Goal: Check status: Check status

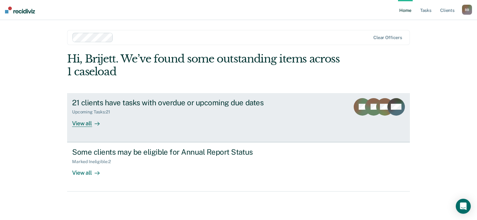
click at [91, 121] on div "View all" at bounding box center [89, 121] width 35 height 12
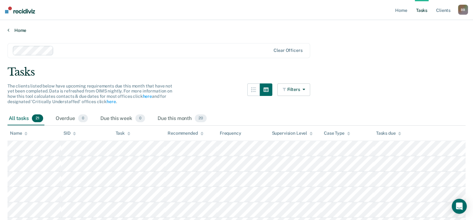
click at [18, 32] on link "Home" at bounding box center [236, 30] width 458 height 6
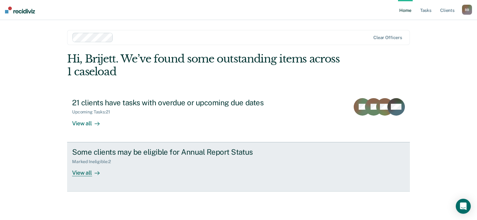
click at [87, 173] on div "View all" at bounding box center [89, 170] width 35 height 12
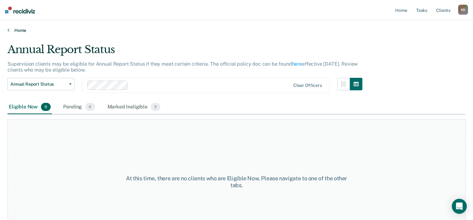
click at [24, 30] on link "Home" at bounding box center [236, 30] width 458 height 6
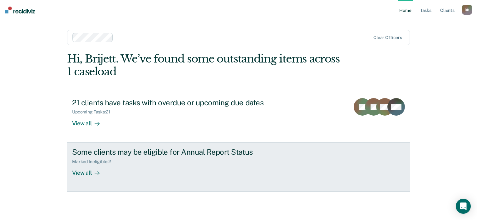
click at [89, 177] on link "Some clients may be eligible for Annual Report Status Marked Ineligible : 2 Vie…" at bounding box center [238, 166] width 343 height 49
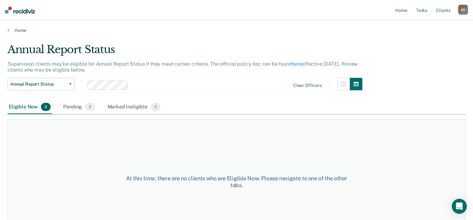
click at [125, 114] on div "At this time, there are no clients who are Eligible Now. Please navigate to one…" at bounding box center [236, 179] width 458 height 130
click at [126, 110] on div "Marked Ineligible 2" at bounding box center [134, 107] width 56 height 14
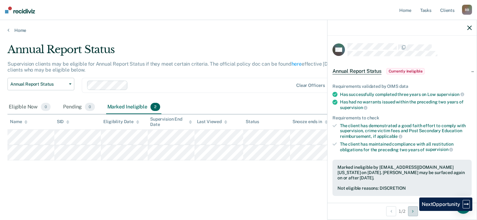
click at [414, 211] on icon "Next Opportunity" at bounding box center [413, 211] width 2 height 4
click at [20, 28] on link "Home" at bounding box center [238, 30] width 462 height 6
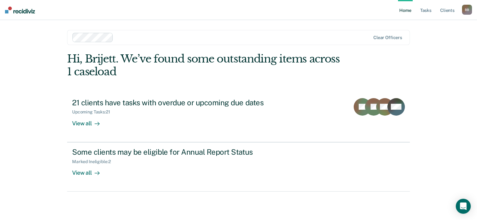
click at [407, 9] on link "Home" at bounding box center [405, 10] width 14 height 20
